Goal: Use online tool/utility: Utilize a website feature to perform a specific function

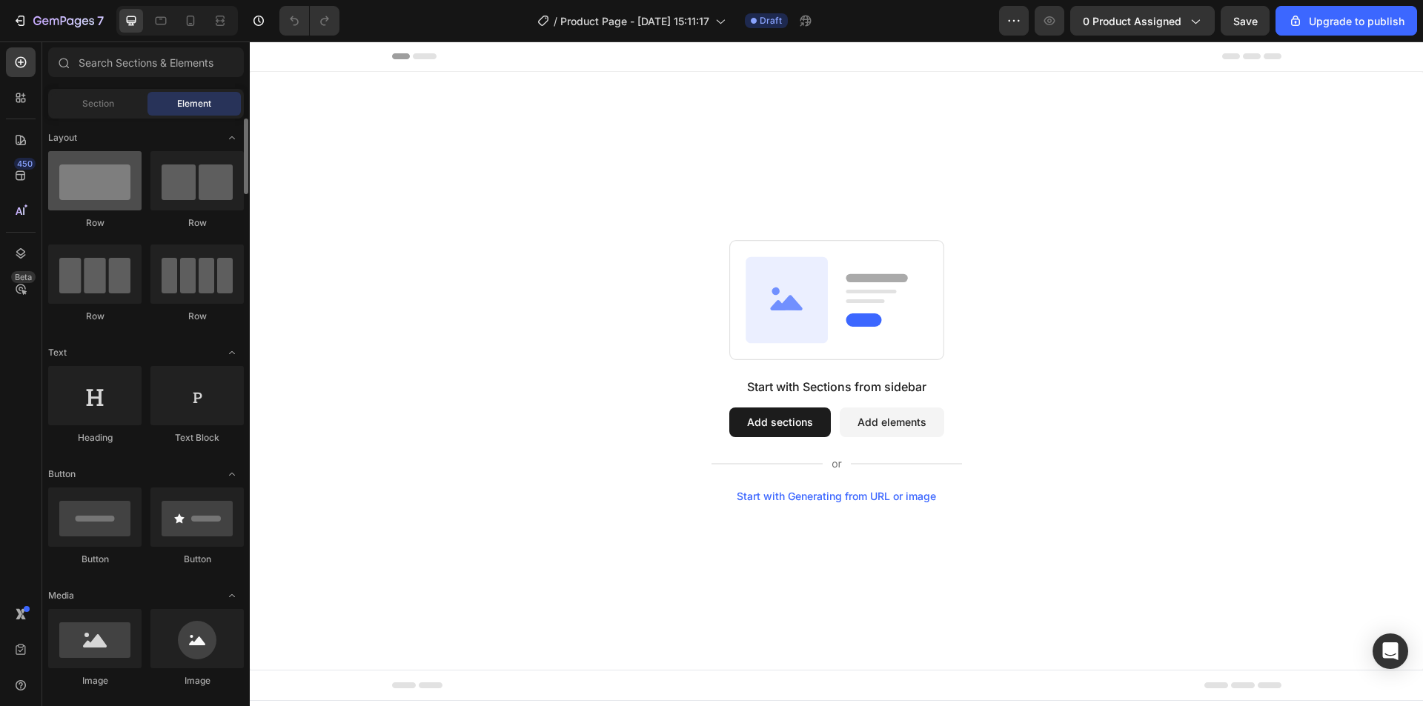
click at [121, 192] on div at bounding box center [94, 180] width 93 height 59
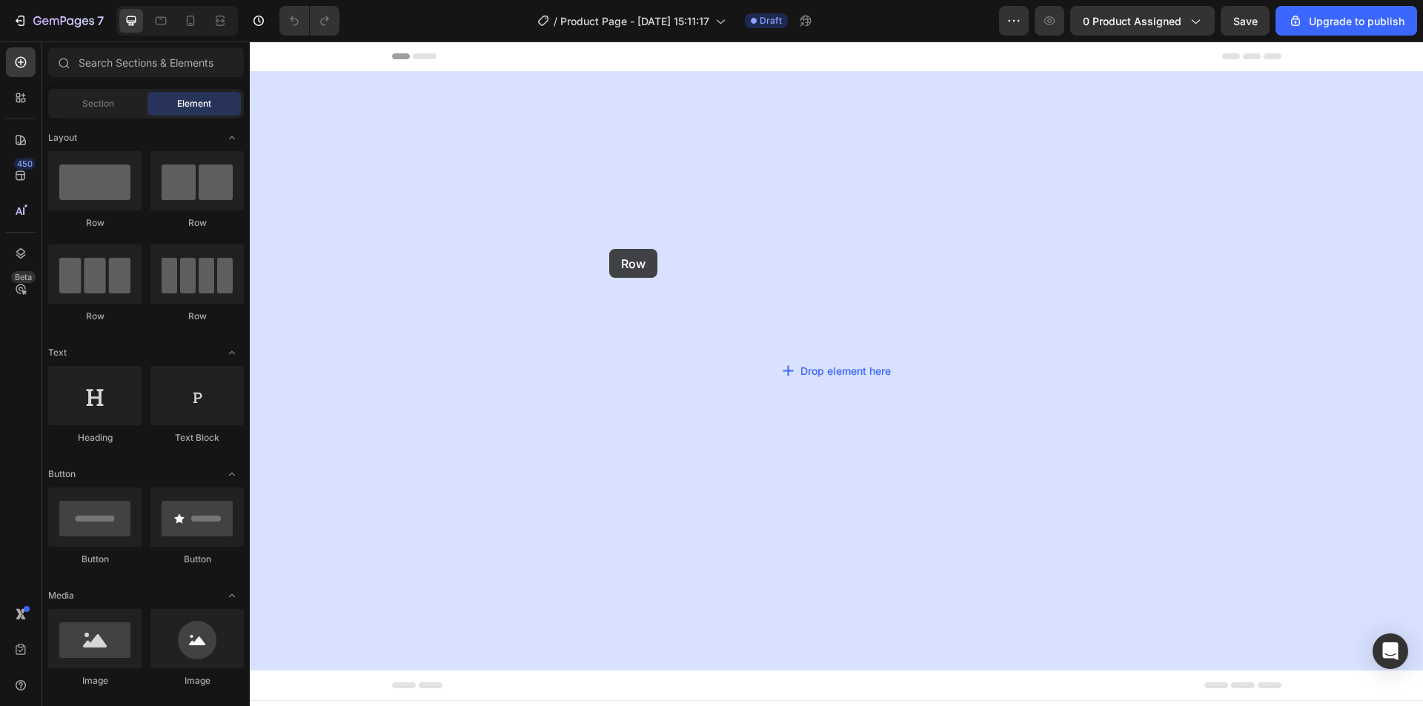
drag, startPoint x: 348, startPoint y: 239, endPoint x: 612, endPoint y: 249, distance: 264.8
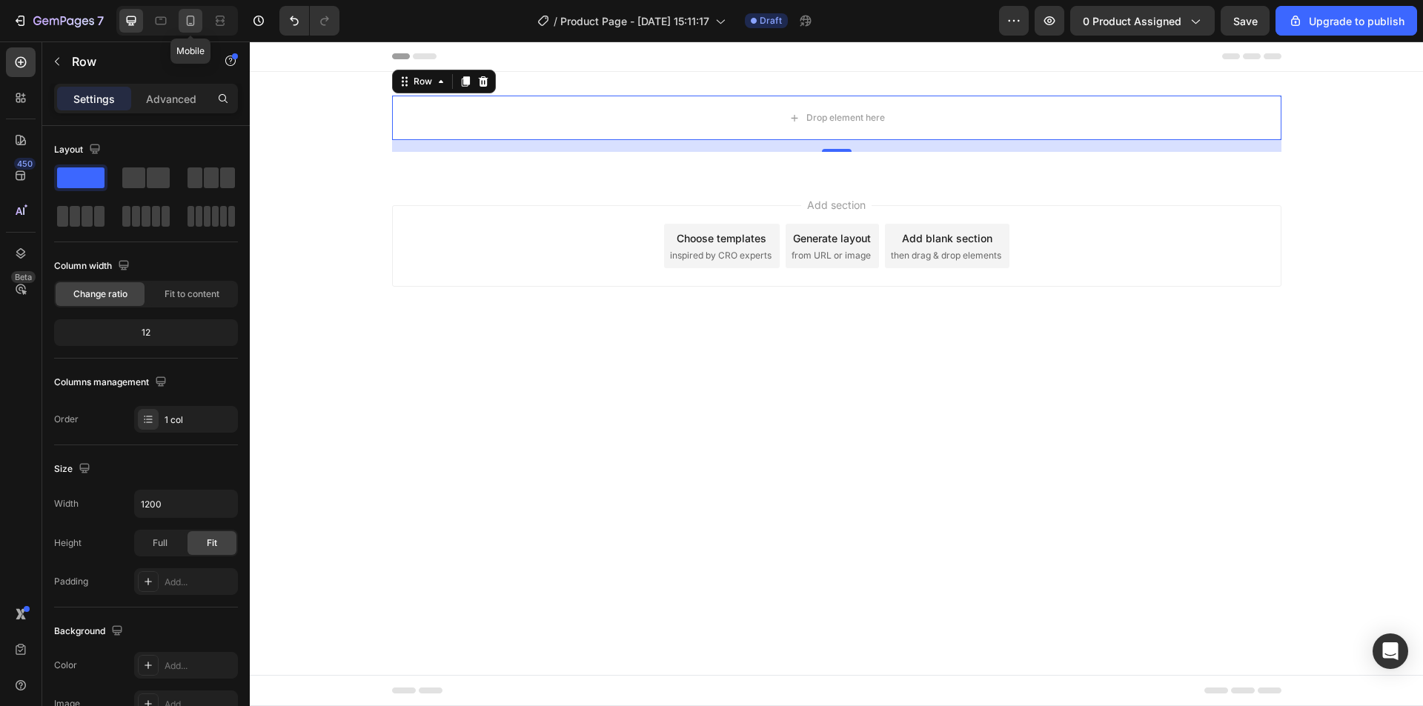
click at [190, 14] on icon at bounding box center [190, 20] width 15 height 15
type input "100%"
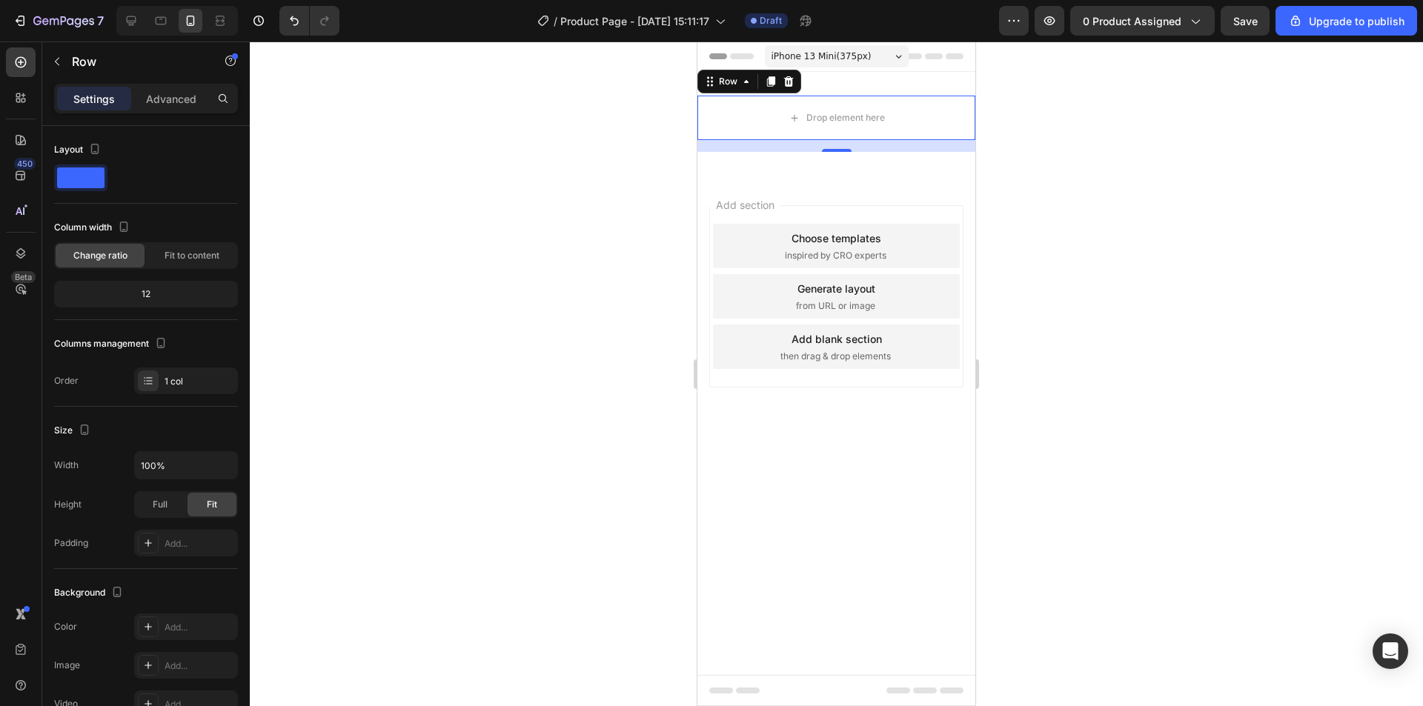
click at [901, 58] on icon at bounding box center [898, 57] width 7 height 4
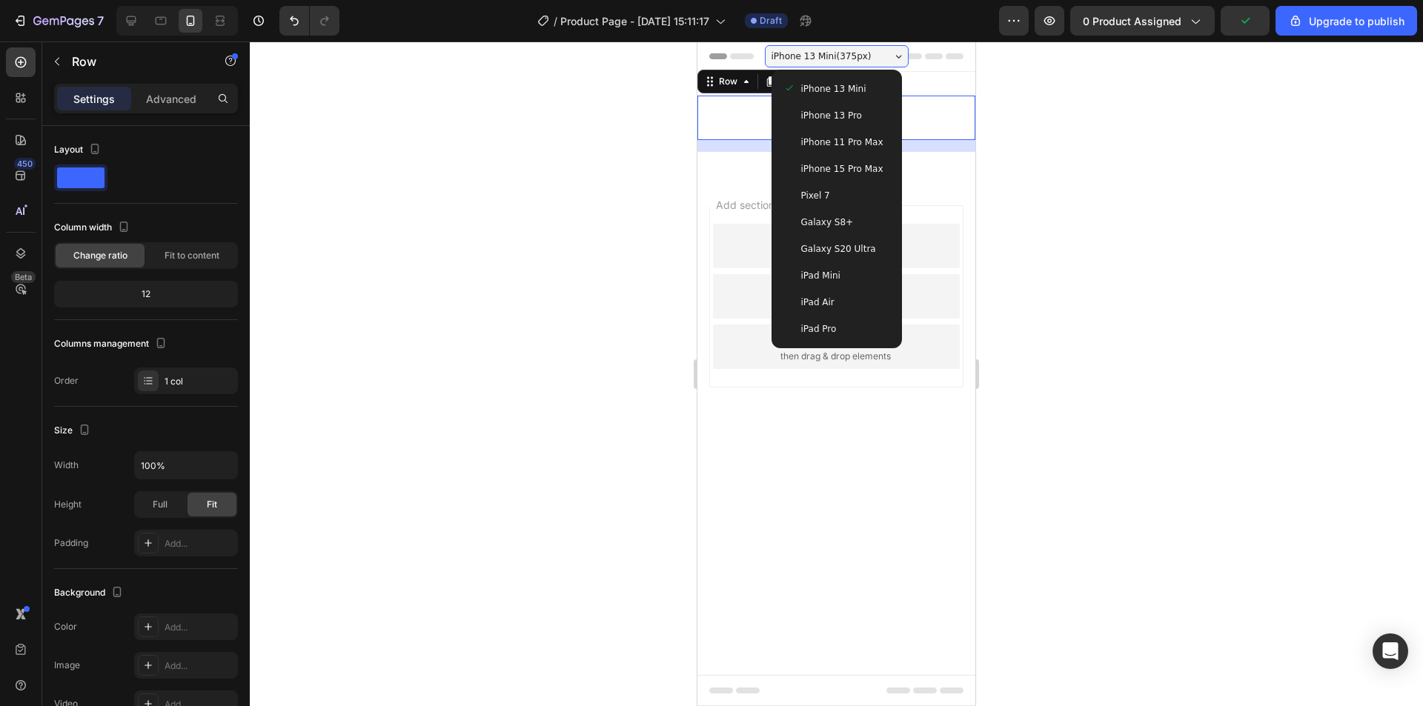
click at [1069, 124] on div at bounding box center [836, 374] width 1173 height 665
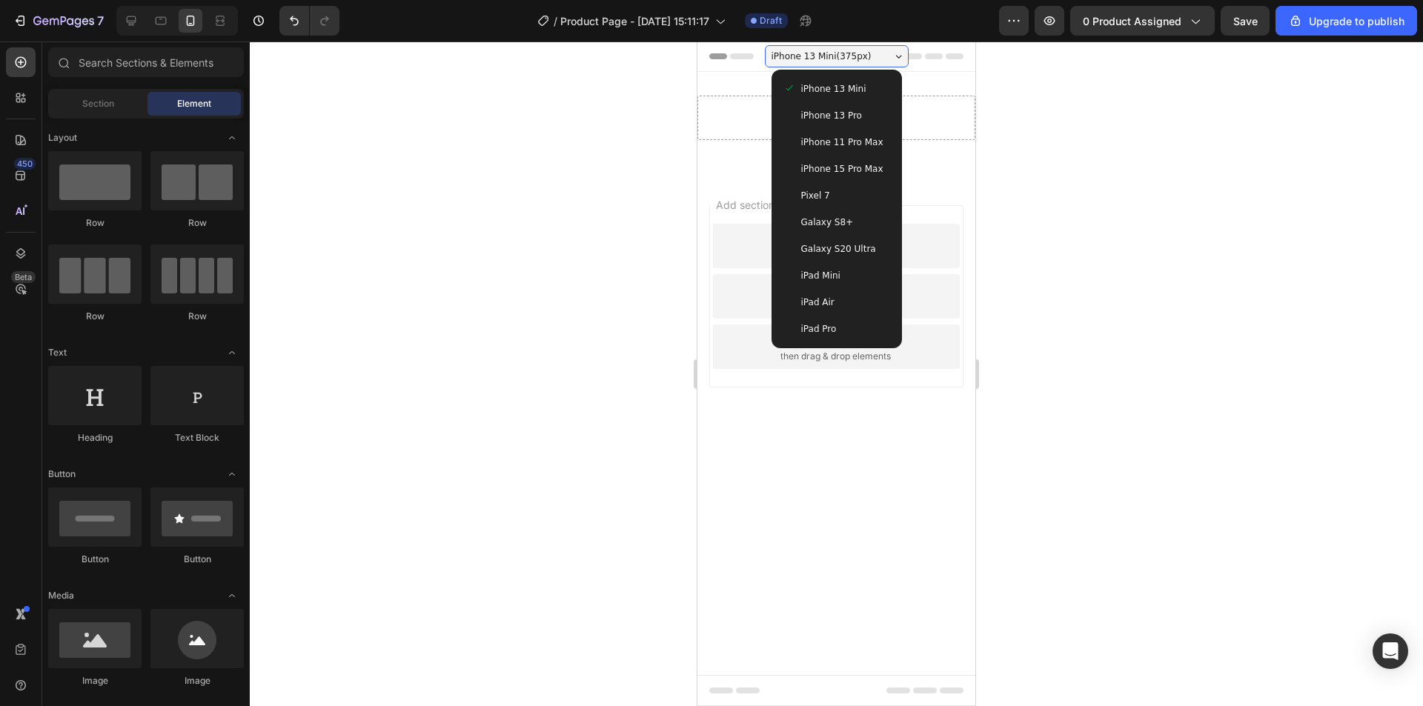
click at [726, 50] on span "Header" at bounding box center [742, 56] width 33 height 15
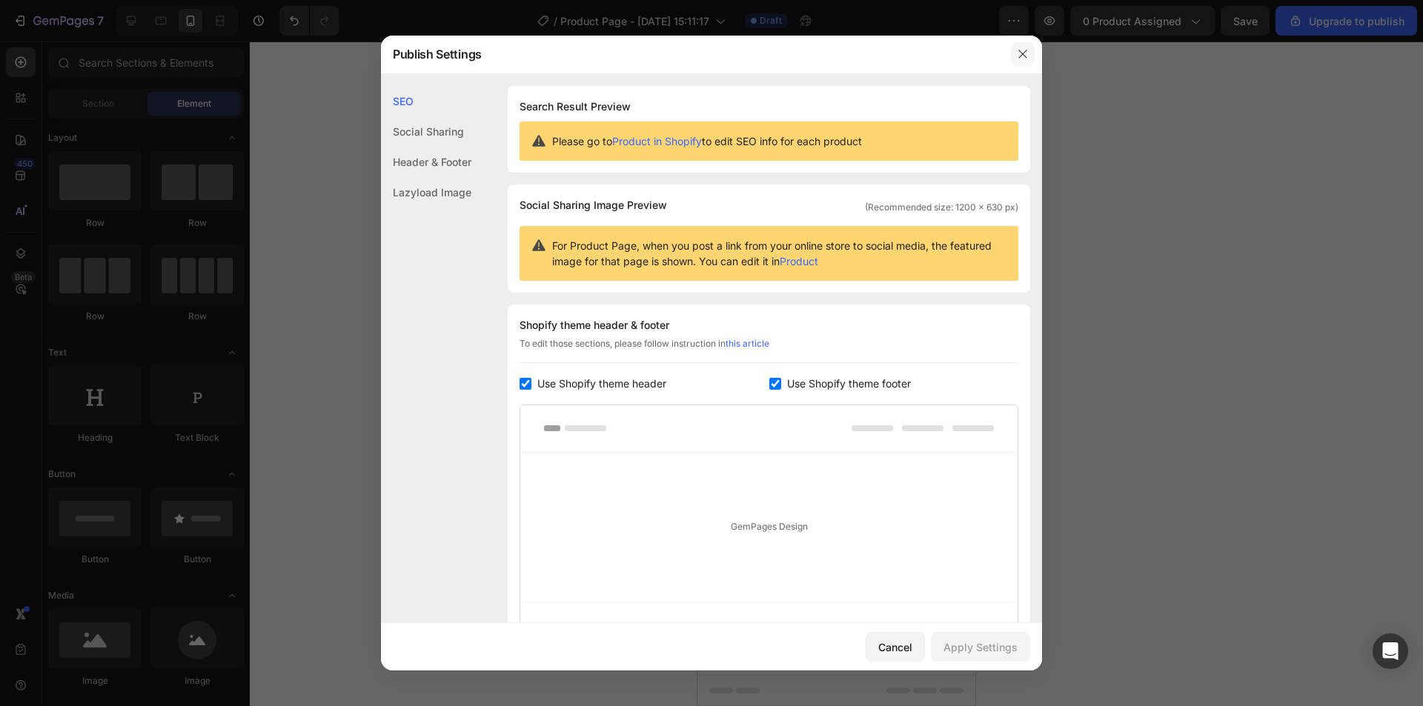
click at [1022, 57] on icon "button" at bounding box center [1023, 54] width 12 height 12
